Goal: Information Seeking & Learning: Learn about a topic

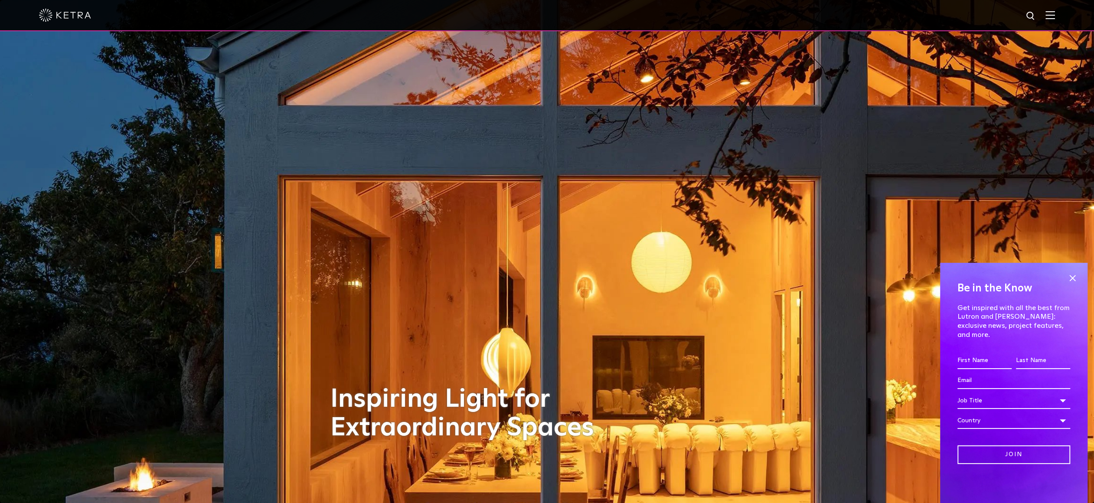
click at [1055, 16] on img at bounding box center [1051, 15] width 10 height 8
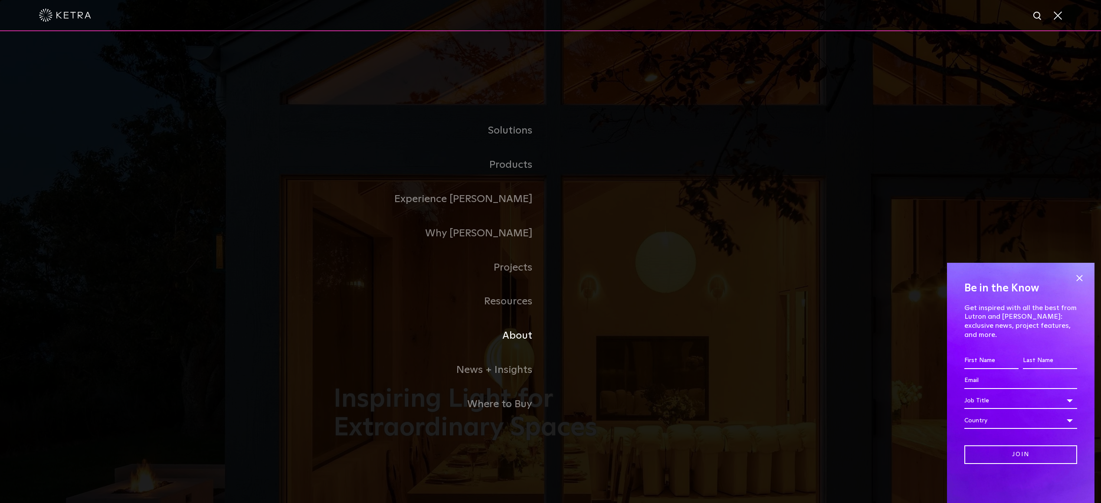
click at [514, 337] on link "About" at bounding box center [442, 336] width 217 height 34
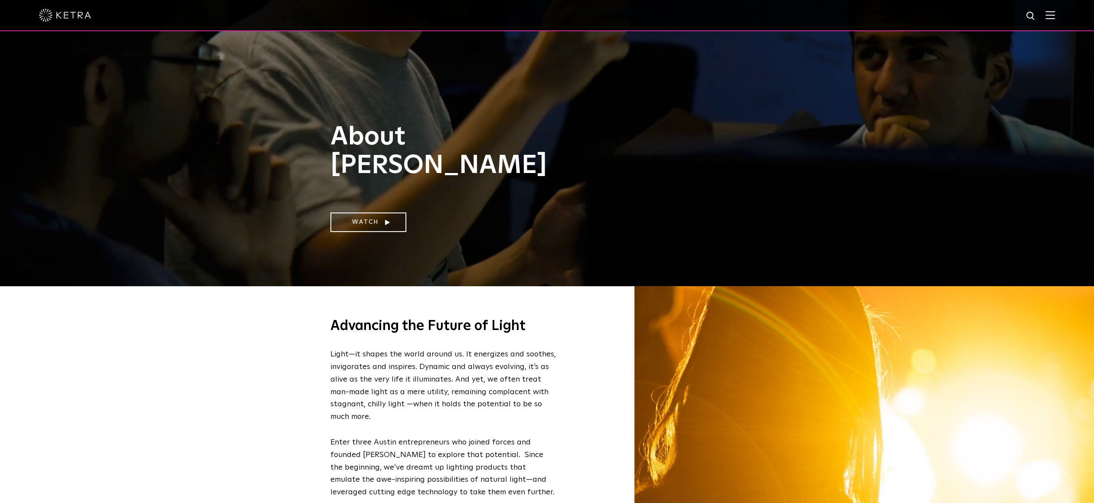
scroll to position [347, 0]
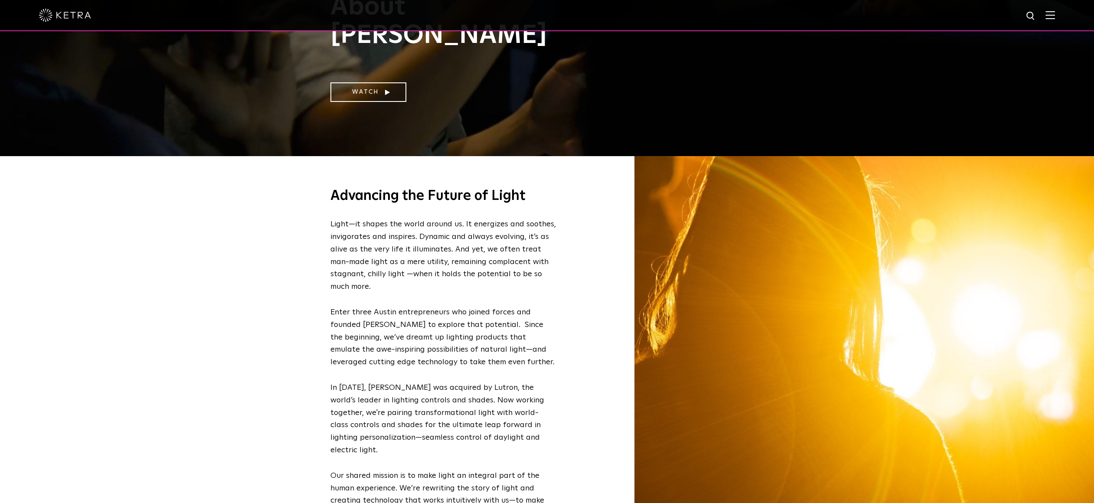
click at [475, 228] on p "Light—it shapes the world around us. It energizes and soothes, invigorates and …" at bounding box center [444, 255] width 226 height 75
drag, startPoint x: 481, startPoint y: 226, endPoint x: 526, endPoint y: 223, distance: 44.8
click at [523, 223] on p "Light—it shapes the world around us. It energizes and soothes, invigorates and …" at bounding box center [444, 255] width 226 height 75
click at [525, 222] on p "Light—it shapes the world around us. It energizes and soothes, invigorates and …" at bounding box center [444, 255] width 226 height 75
click at [487, 227] on p "Light—it shapes the world around us. It energizes and soothes, invigorates and …" at bounding box center [444, 255] width 226 height 75
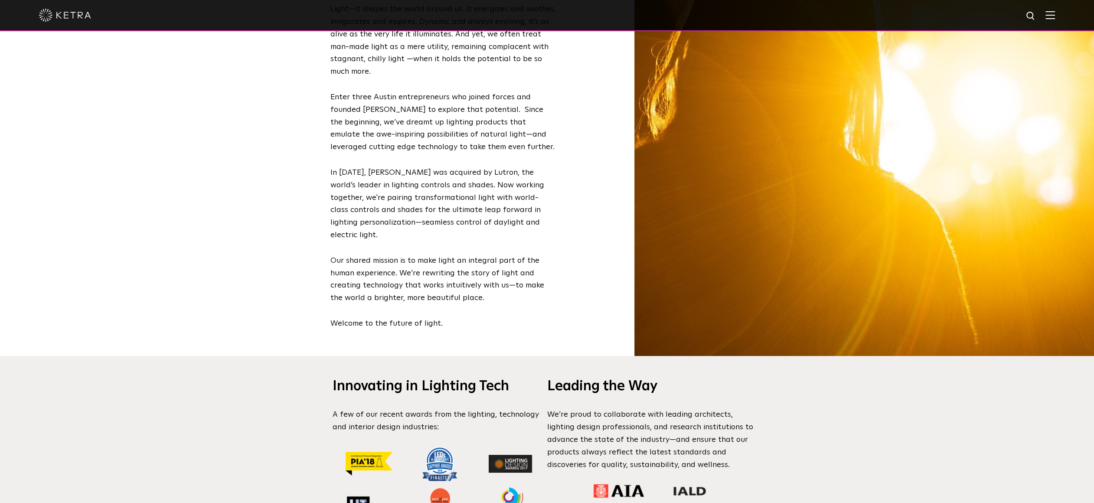
scroll to position [521, 0]
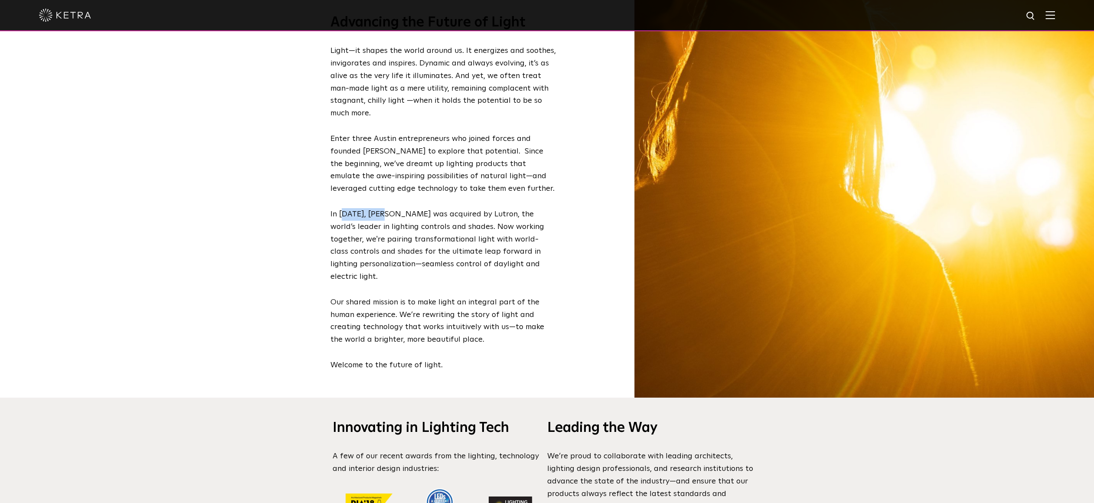
drag, startPoint x: 342, startPoint y: 217, endPoint x: 405, endPoint y: 216, distance: 63.3
click at [403, 216] on p "In 2018, Ketra was acquired by Lutron, the world’s leader in lighting controls …" at bounding box center [444, 245] width 226 height 75
click at [405, 219] on p "In 2018, Ketra was acquired by Lutron, the world’s leader in lighting controls …" at bounding box center [444, 245] width 226 height 75
drag, startPoint x: 336, startPoint y: 228, endPoint x: 398, endPoint y: 229, distance: 62.5
click at [394, 229] on p "In 2018, Ketra was acquired by Lutron, the world’s leader in lighting controls …" at bounding box center [444, 245] width 226 height 75
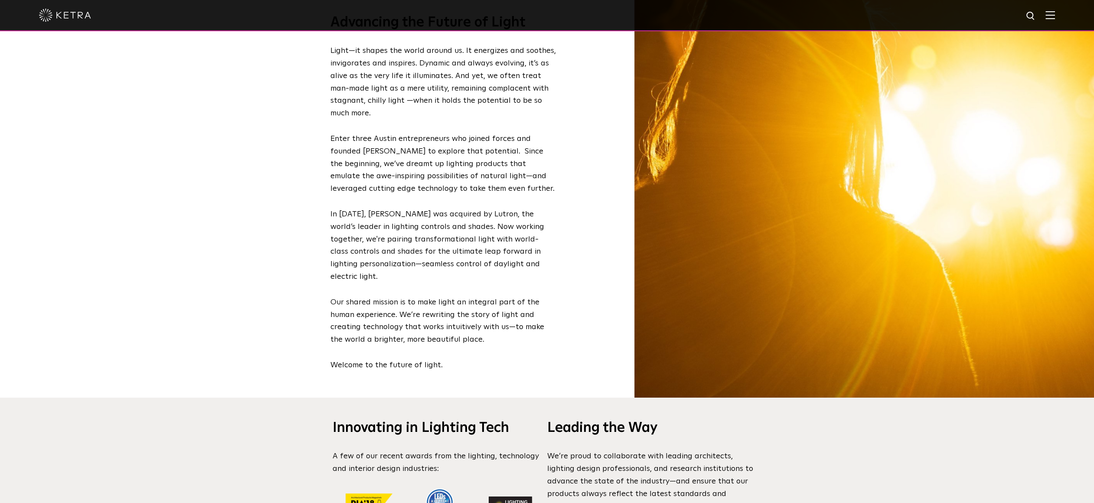
click at [398, 229] on p "In 2018, Ketra was acquired by Lutron, the world’s leader in lighting controls …" at bounding box center [444, 245] width 226 height 75
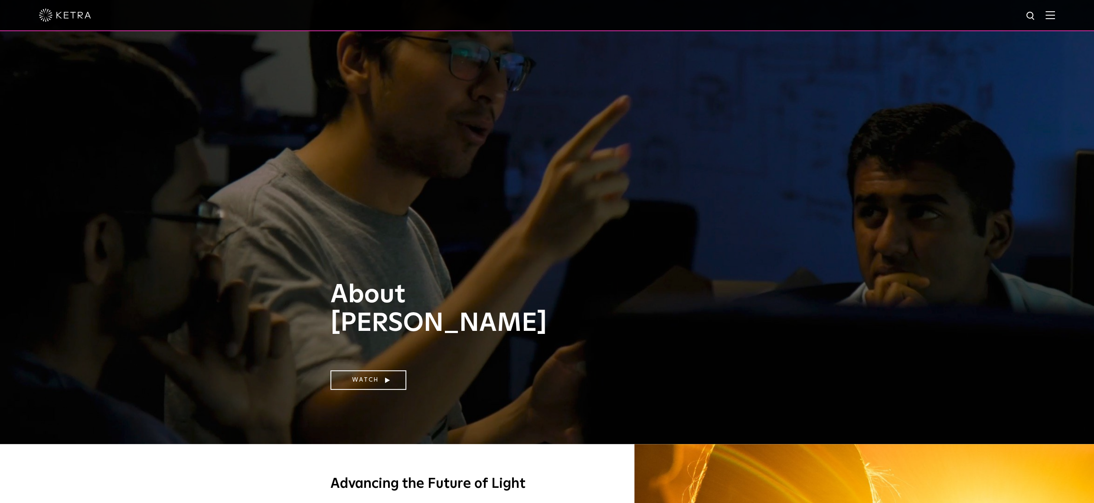
scroll to position [43, 0]
